Goal: Navigation & Orientation: Find specific page/section

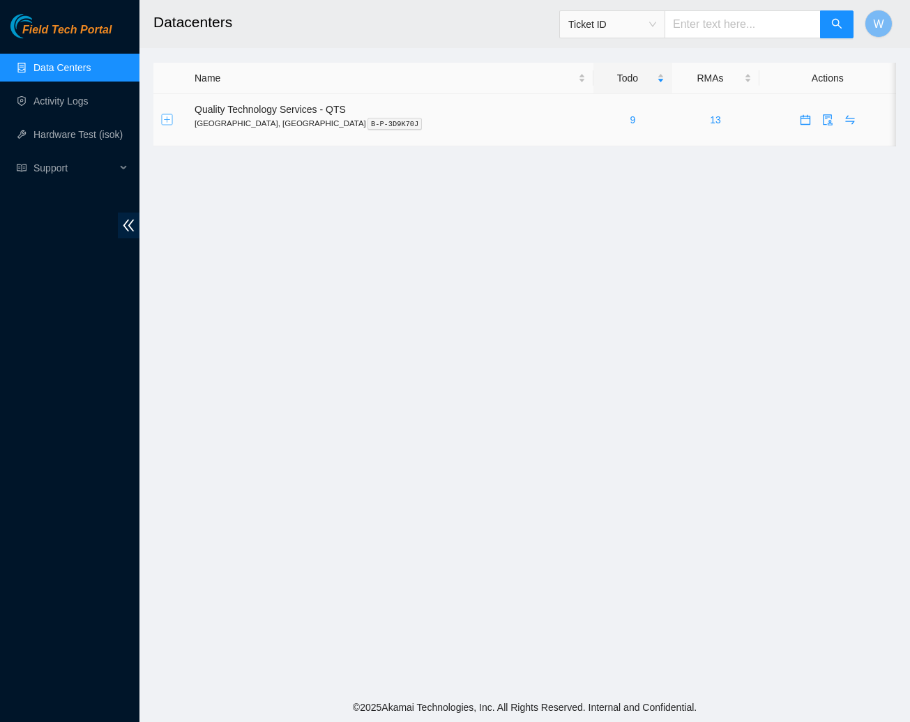
click at [165, 119] on button "Expand row" at bounding box center [167, 119] width 11 height 11
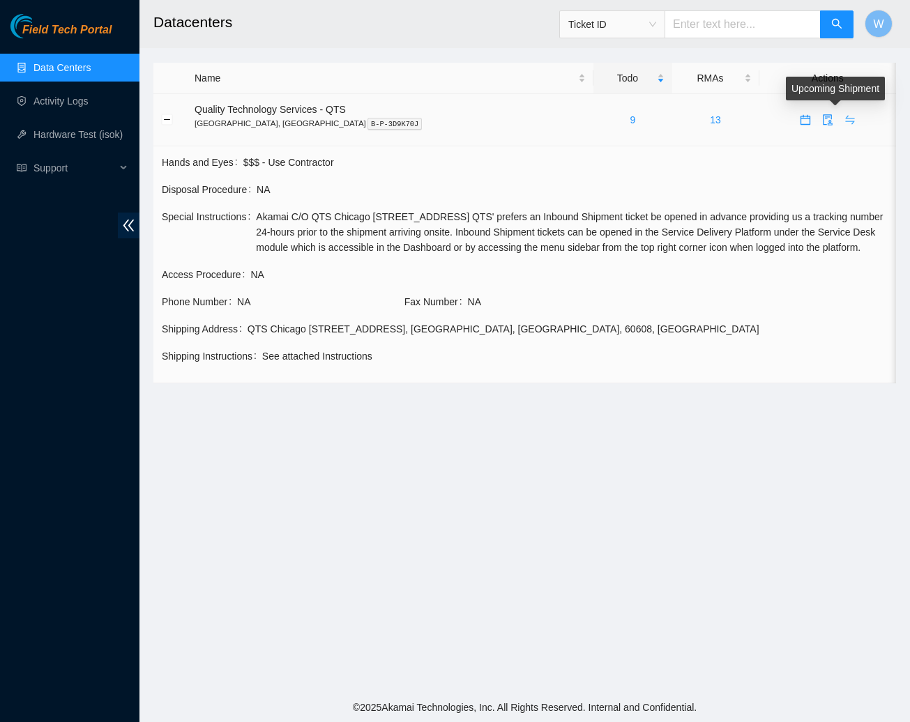
click at [844, 120] on icon "swap" at bounding box center [849, 119] width 11 height 11
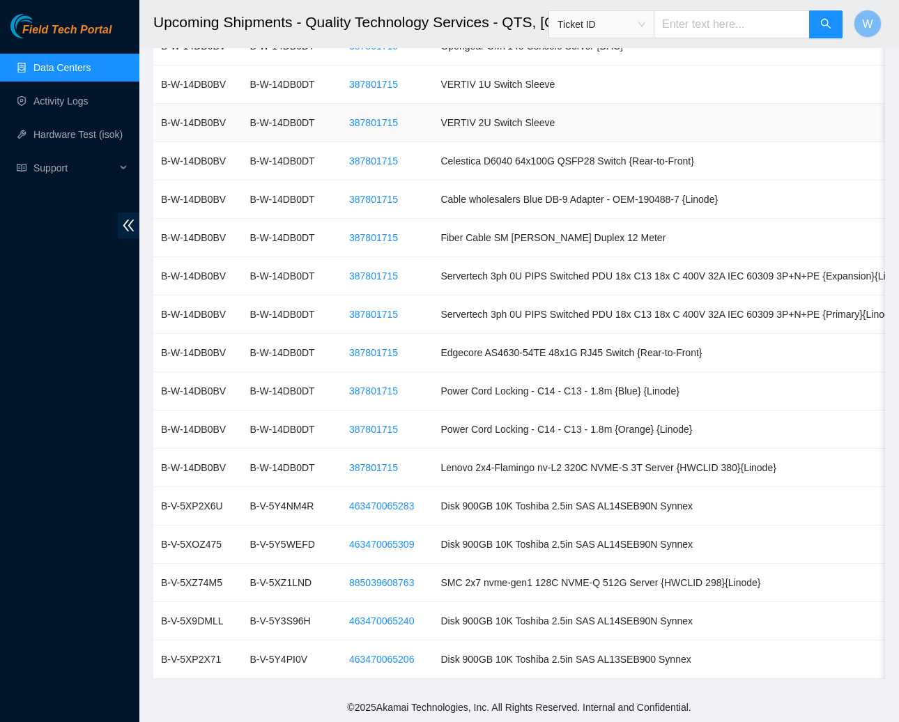
scroll to position [1257, 0]
click at [637, 388] on td "Power Cord Locking - C14 - C13 - 1.8m {Blue} {Linode}" at bounding box center [675, 391] width 485 height 38
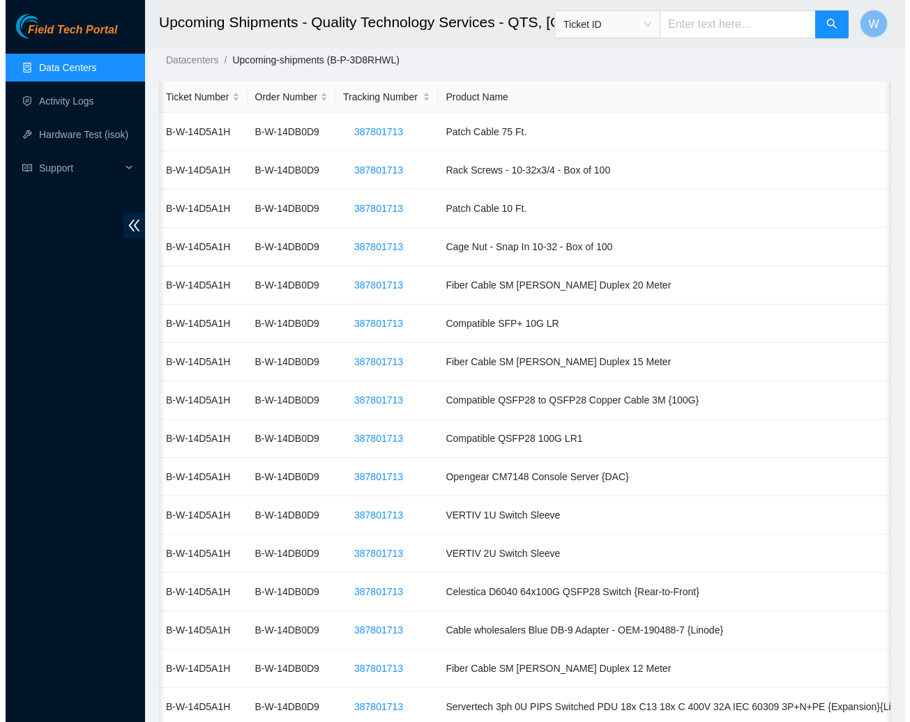
scroll to position [0, 0]
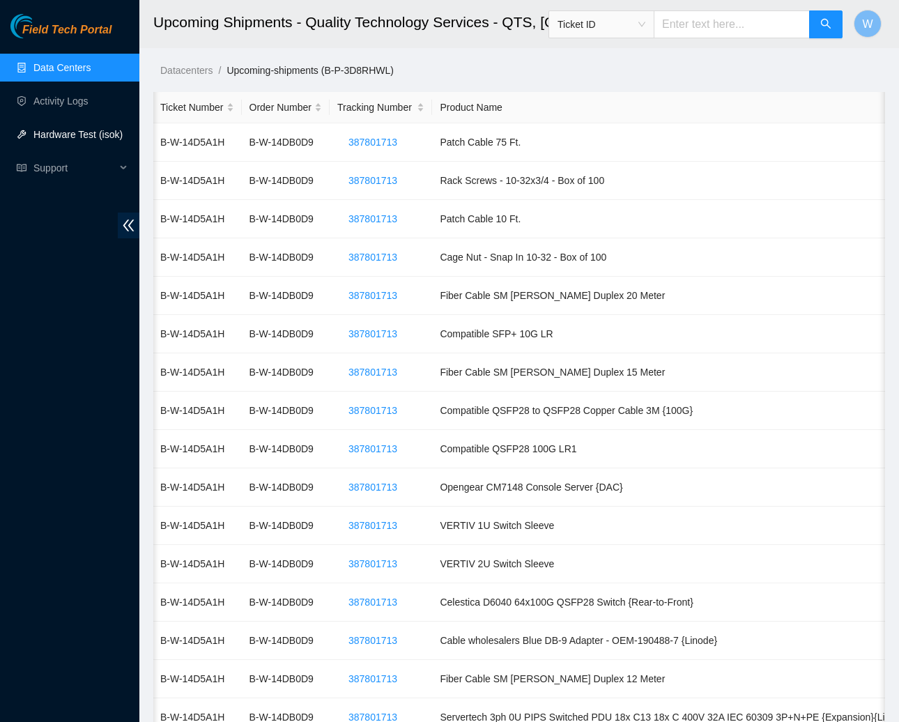
click at [46, 131] on link "Hardware Test (isok)" at bounding box center [77, 134] width 89 height 11
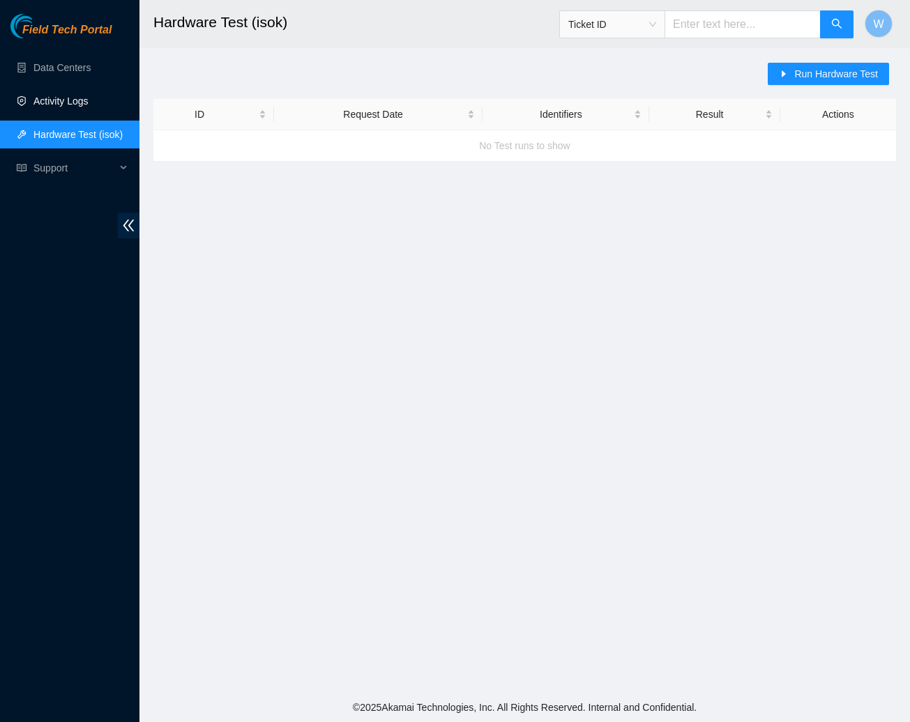
click at [52, 102] on link "Activity Logs" at bounding box center [60, 101] width 55 height 11
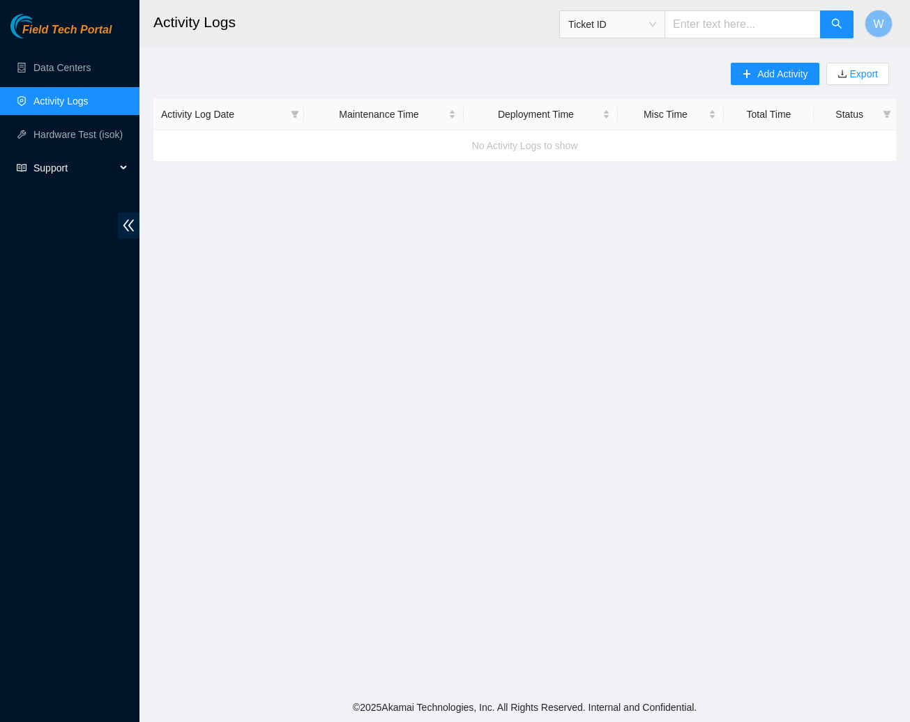
click at [47, 168] on span "Support" at bounding box center [74, 168] width 82 height 28
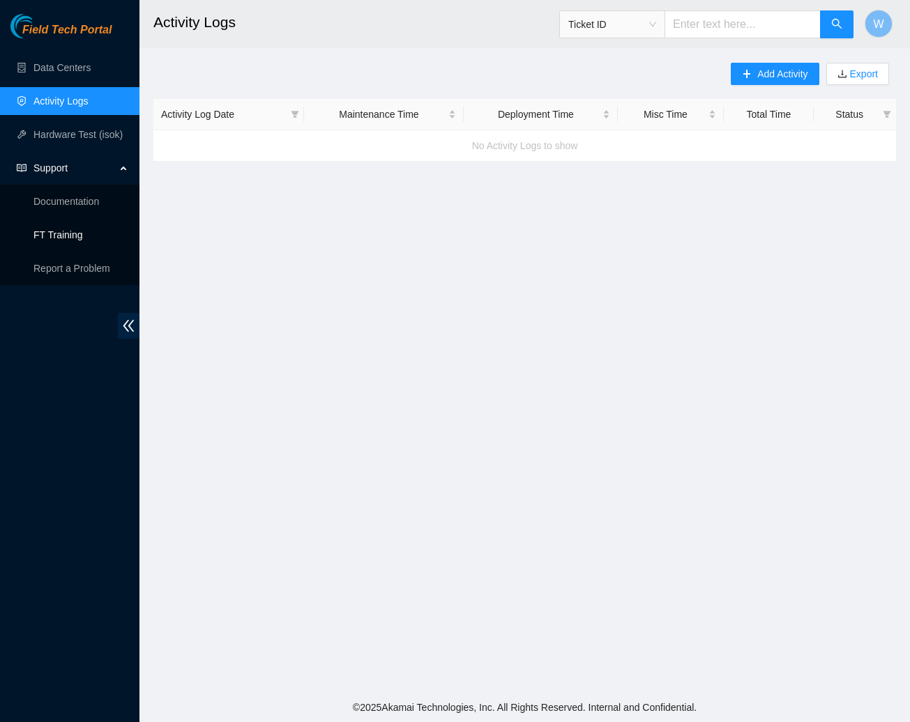
click at [67, 237] on link "FT Training" at bounding box center [58, 234] width 50 height 11
